Goal: Ask a question

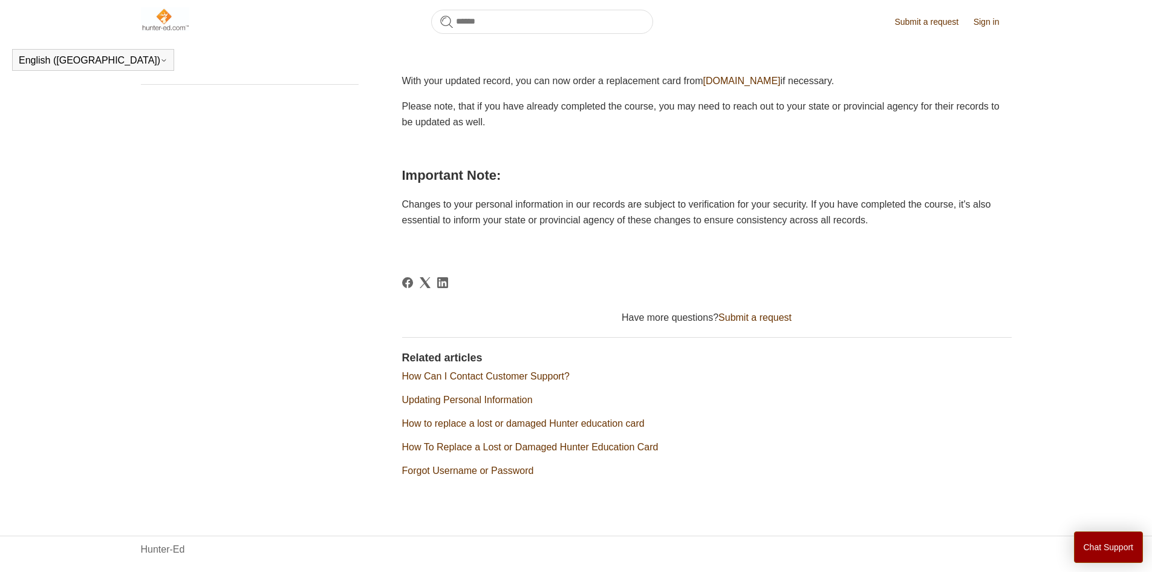
scroll to position [470, 0]
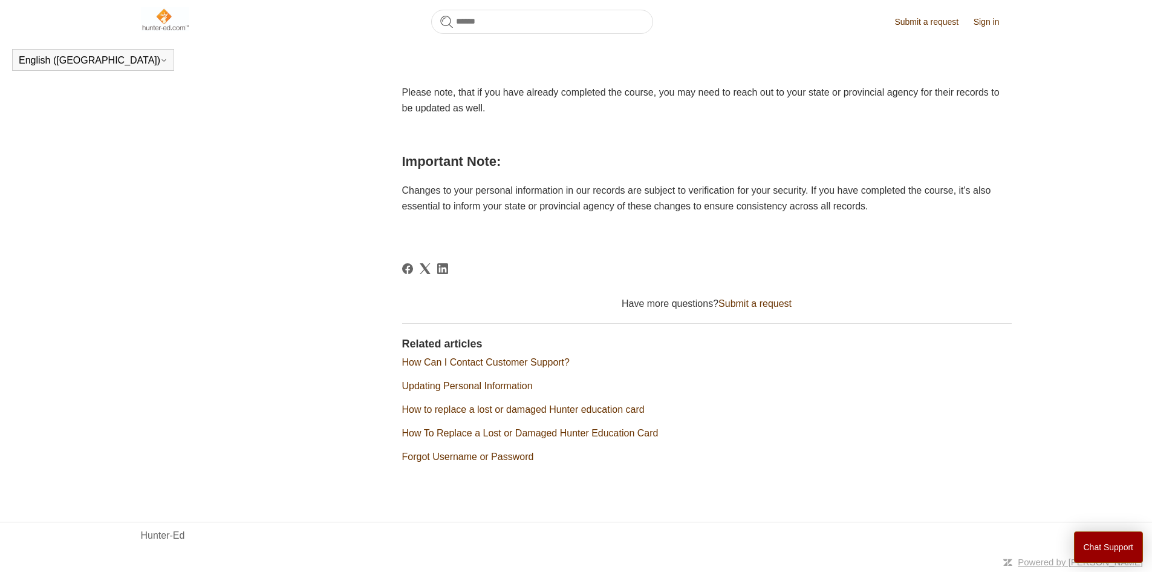
click at [746, 304] on link "Submit a request" at bounding box center [755, 303] width 73 height 10
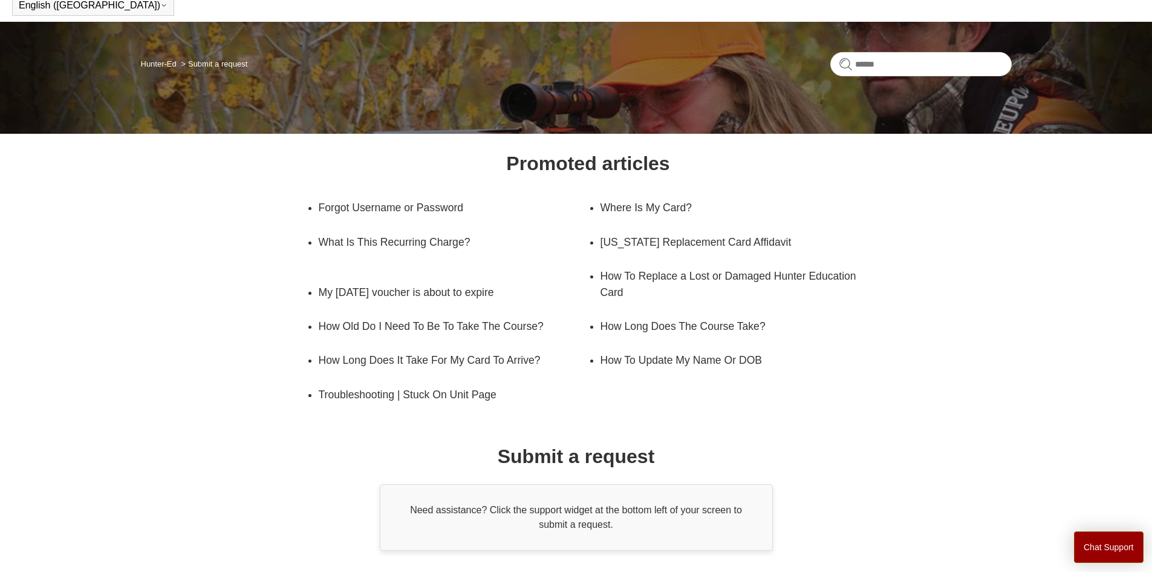
scroll to position [60, 0]
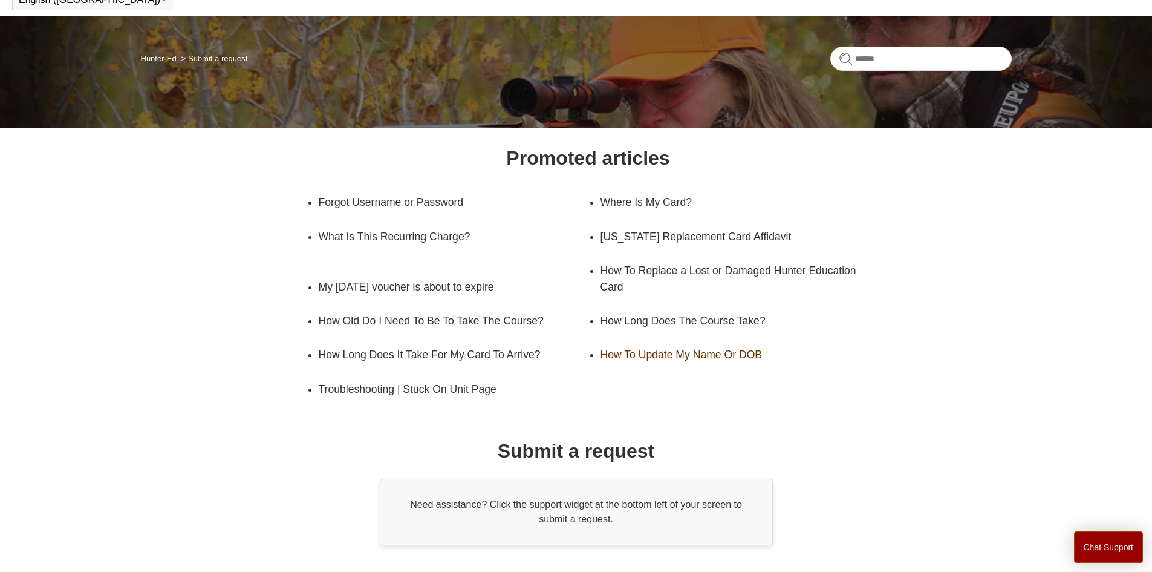
click at [650, 349] on link "How To Update My Name Or DOB" at bounding box center [727, 355] width 252 height 34
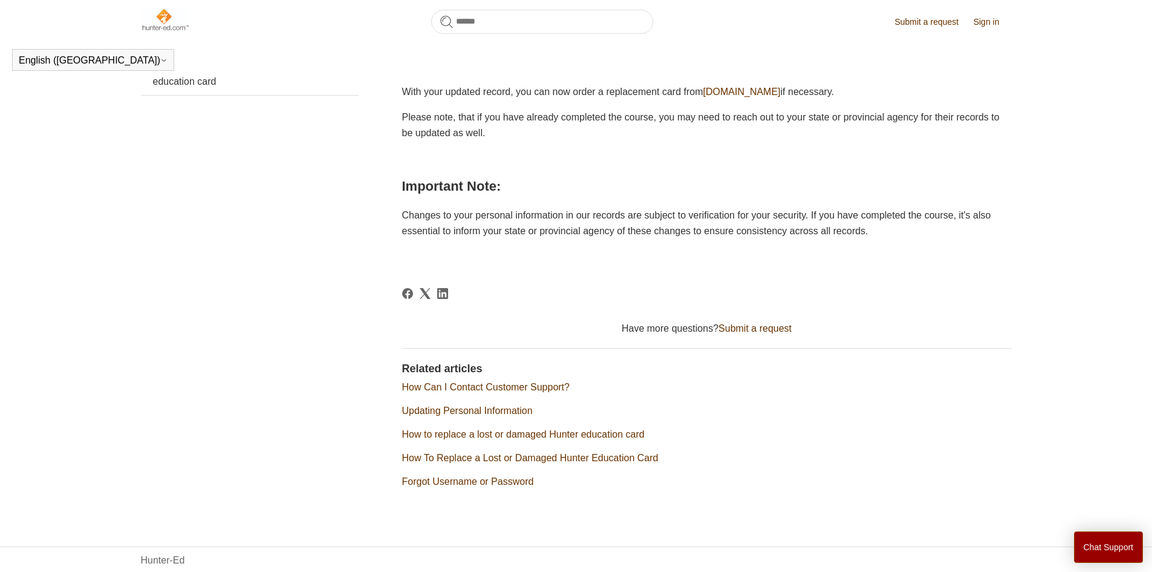
scroll to position [450, 0]
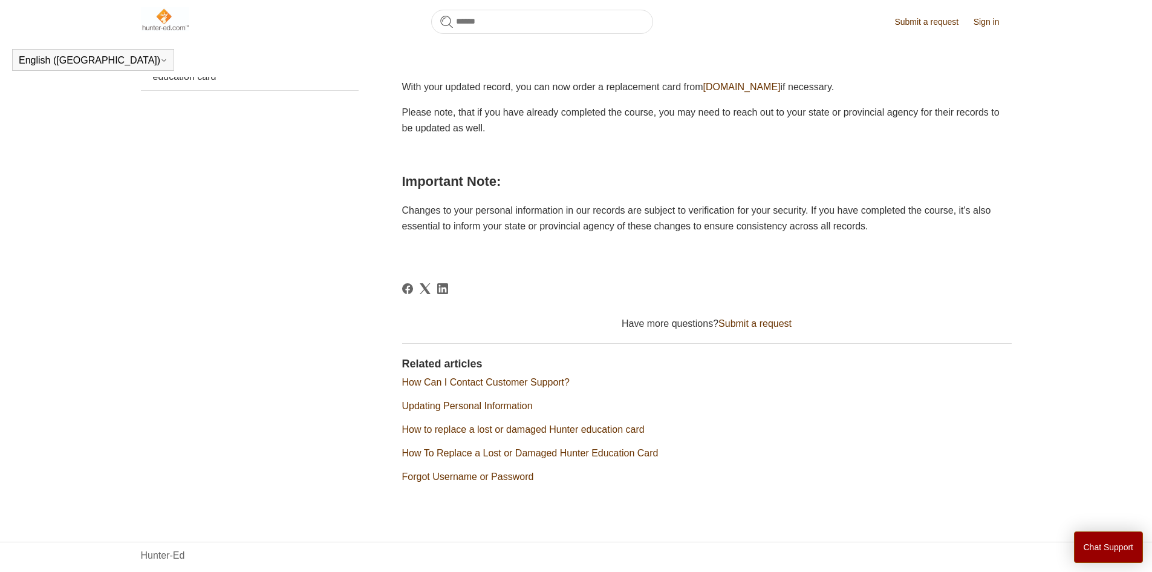
click at [747, 325] on link "Submit a request" at bounding box center [755, 323] width 73 height 10
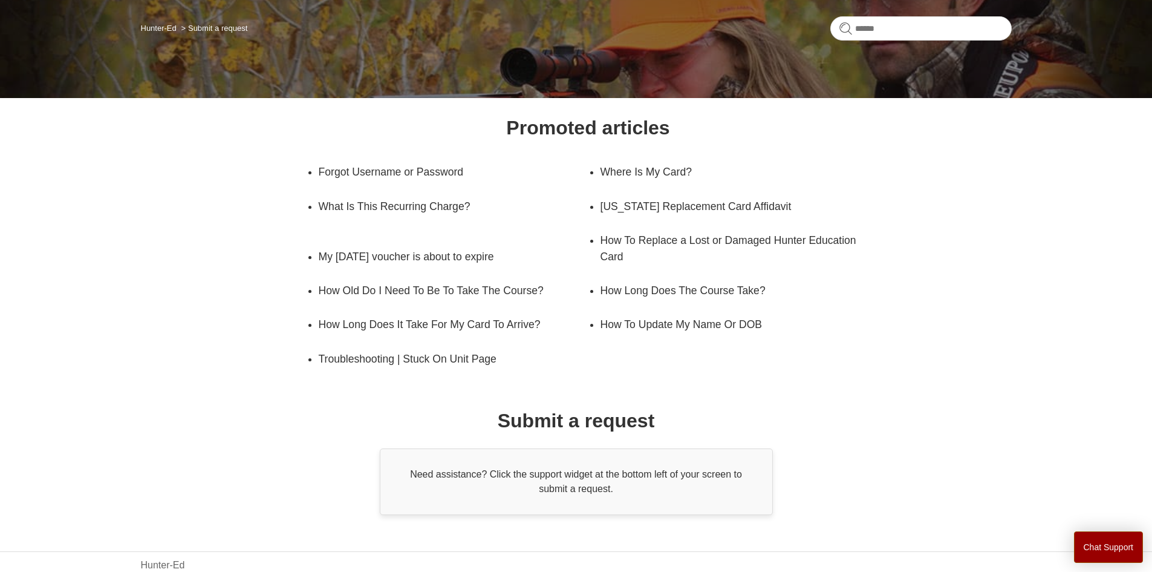
scroll to position [120, 0]
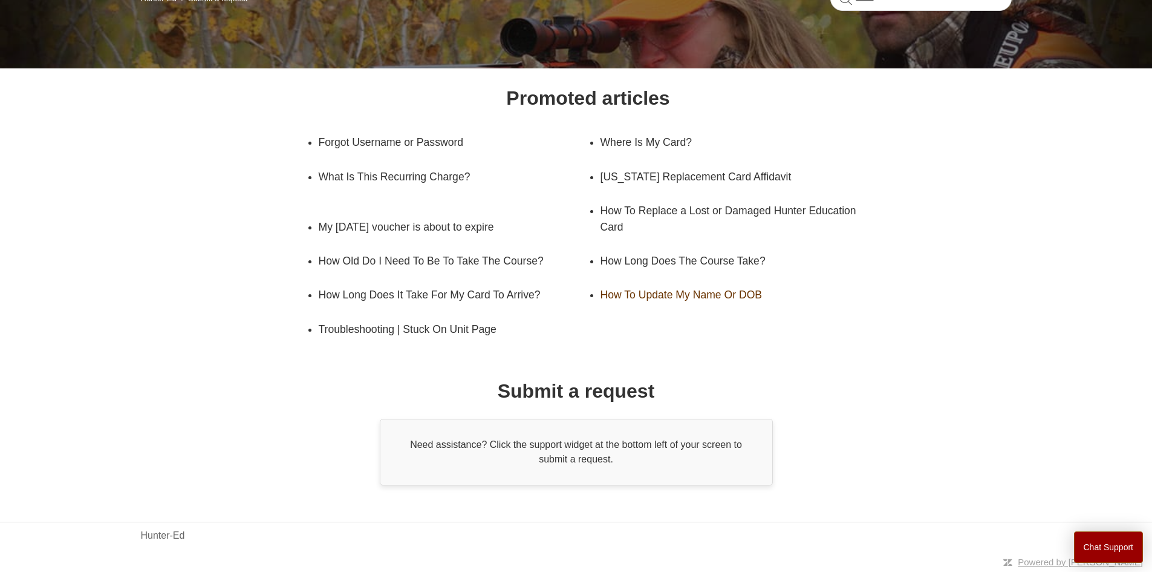
click at [656, 295] on link "How To Update My Name Or DOB" at bounding box center [727, 295] width 252 height 34
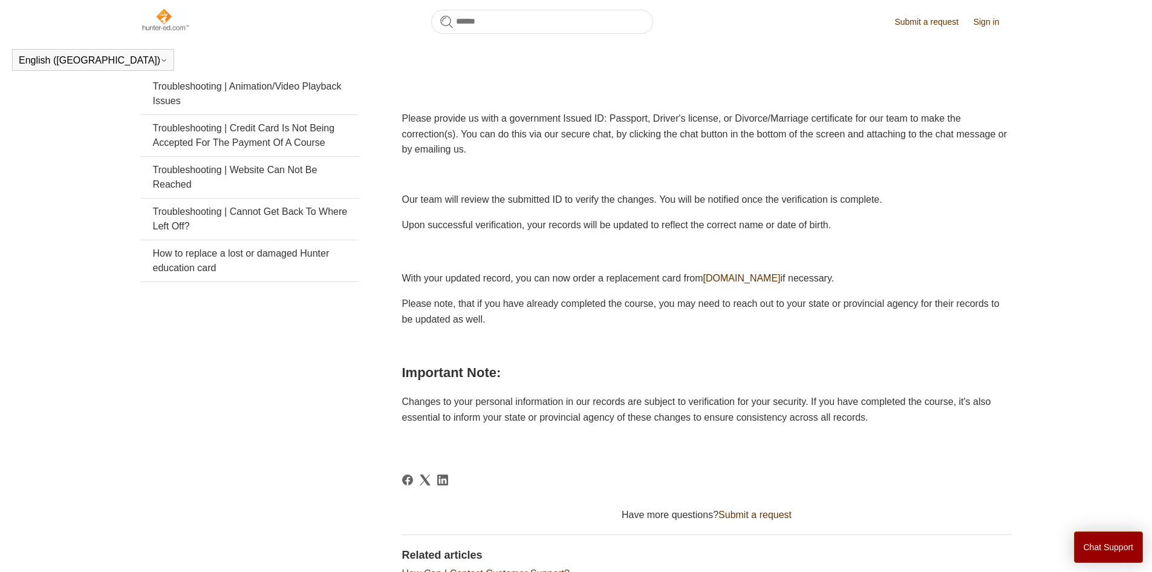
scroll to position [269, 0]
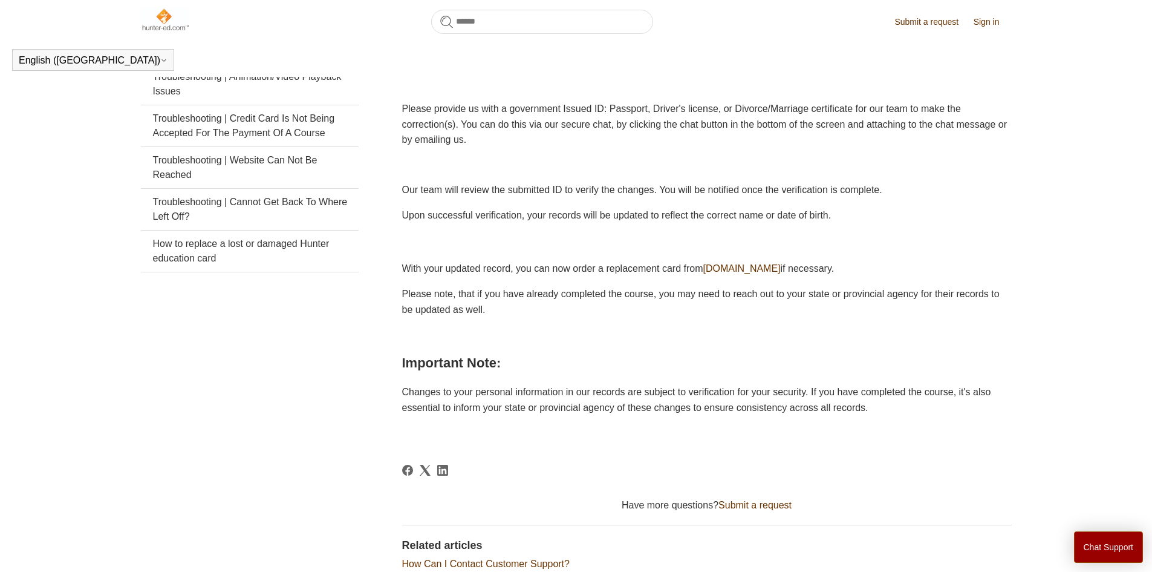
click at [908, 16] on link "Submit a request" at bounding box center [933, 22] width 76 height 13
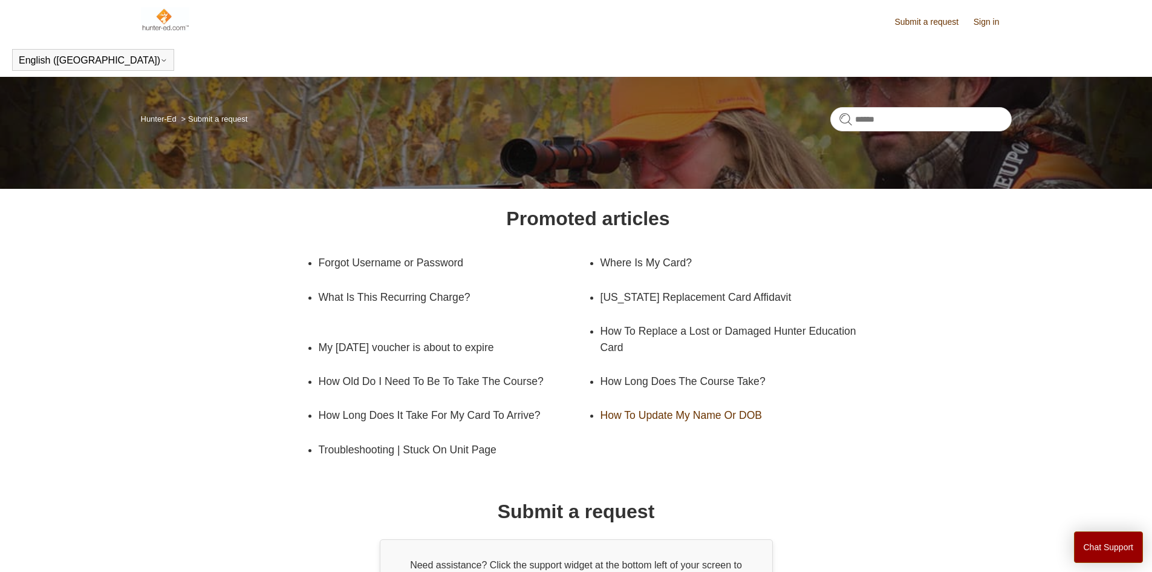
click at [644, 414] on link "How To Update My Name Or DOB" at bounding box center [727, 415] width 252 height 34
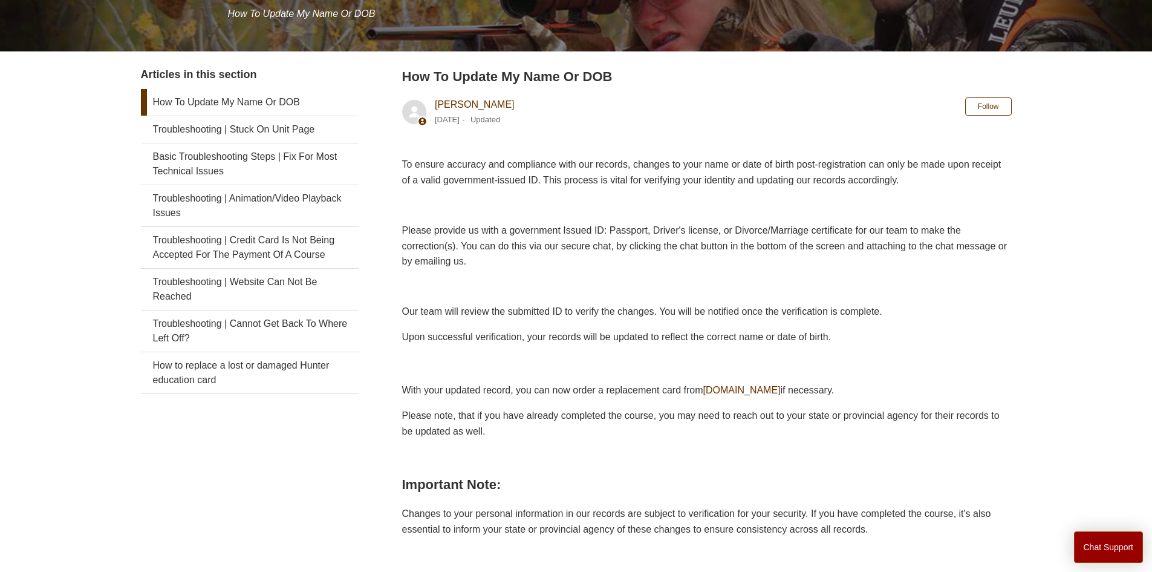
scroll to position [181, 0]
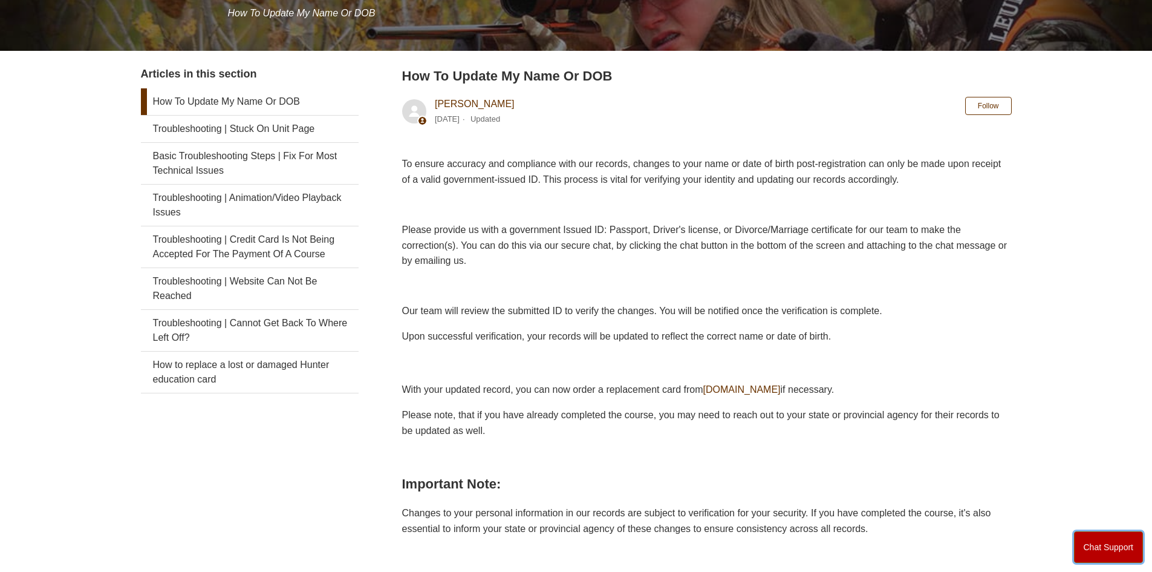
click at [1089, 548] on button "Chat Support" at bounding box center [1109, 546] width 70 height 31
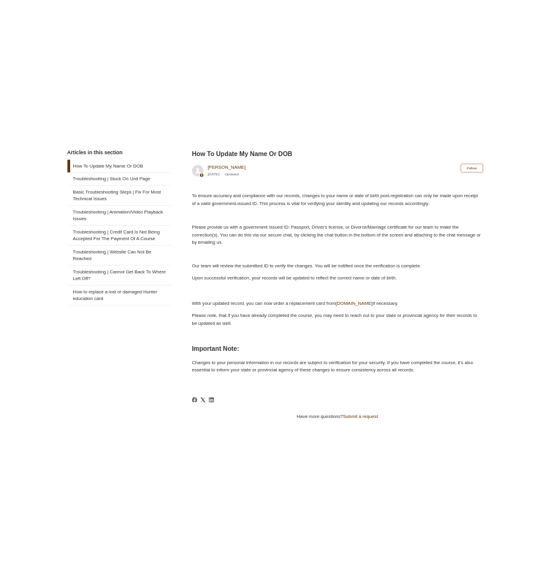
scroll to position [269, 0]
